Goal: Task Accomplishment & Management: Manage account settings

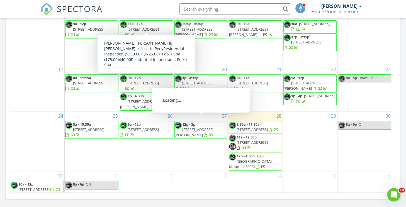
scroll to position [307, 0]
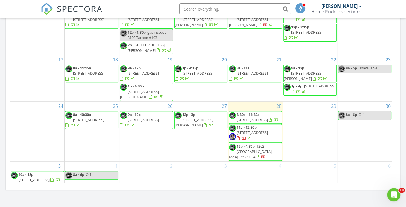
click at [265, 130] on span "10356 Pima Crossing Ave, Las Vegas 89166" at bounding box center [252, 132] width 31 height 5
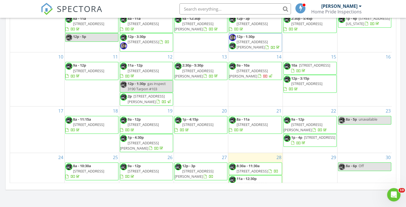
scroll to position [51, 0]
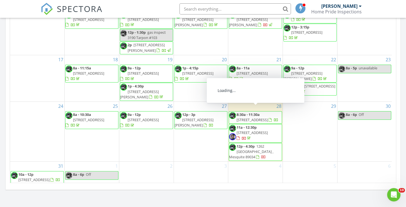
click at [253, 117] on span "7994 Jogging High Ct, Las Vegas 89113" at bounding box center [252, 119] width 31 height 5
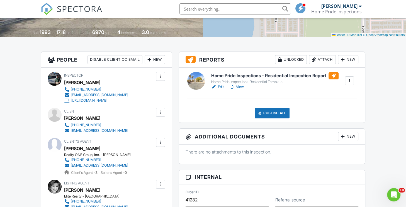
scroll to position [112, 0]
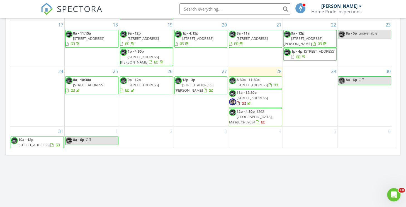
scroll to position [363, 0]
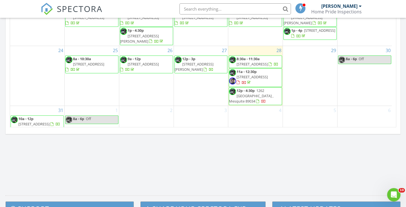
click at [259, 95] on span "1262 Vertical Bluff , Mesquite 89034" at bounding box center [251, 96] width 44 height 16
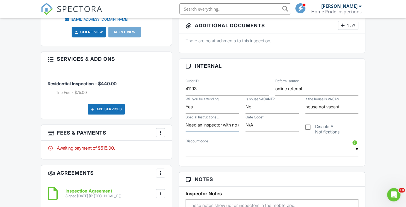
click at [219, 126] on input "Need an inspector with no affiliations to Pulte Homes to complete a pre-12 mont…" at bounding box center [212, 125] width 53 height 14
type input "Need an inspector with no affiliations to Pulte Homes to complete a pre-12 mont…"
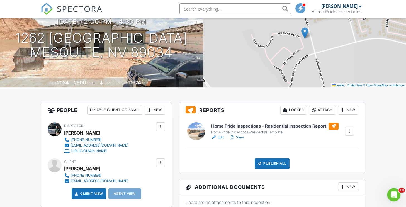
scroll to position [0, 0]
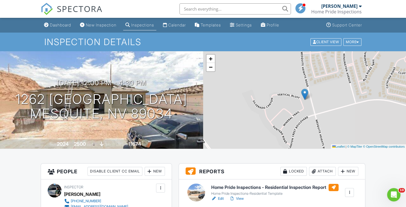
click at [66, 25] on div "Dashboard" at bounding box center [60, 25] width 21 height 5
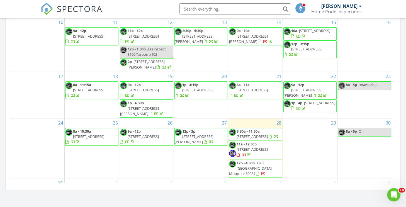
scroll to position [51, 0]
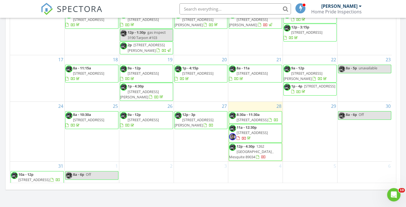
click at [214, 117] on span "4843 S Torrey Pines Dr 101, Las Vegas 89103" at bounding box center [194, 122] width 39 height 10
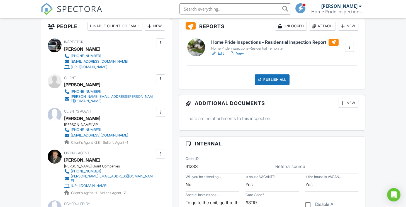
scroll to position [84, 0]
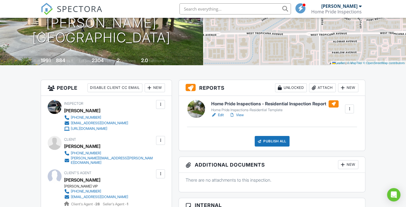
click at [223, 114] on link "Edit" at bounding box center [217, 115] width 13 height 6
